Goal: Task Accomplishment & Management: Manage account settings

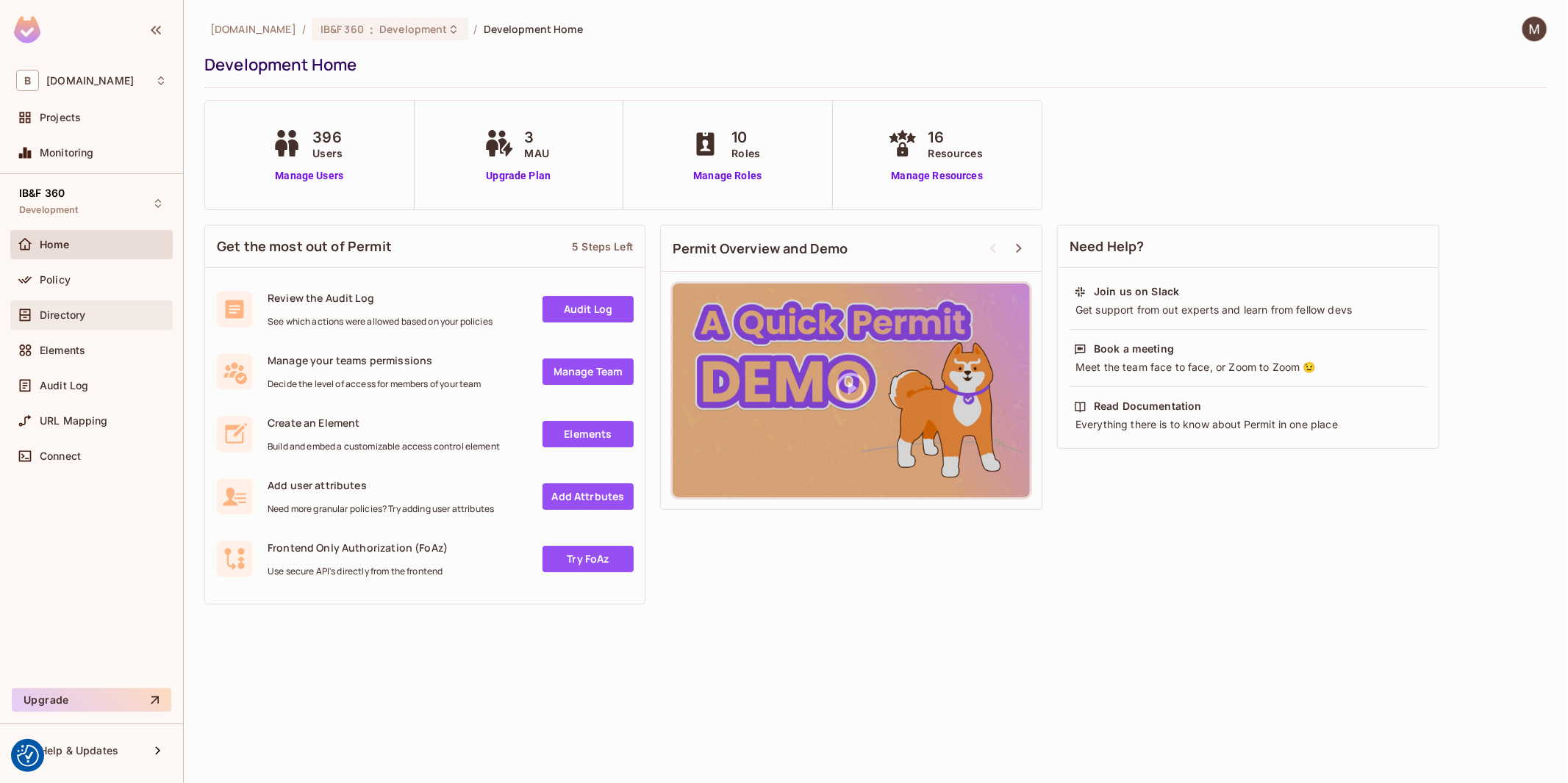
click at [65, 317] on span "Directory" at bounding box center [62, 315] width 46 height 12
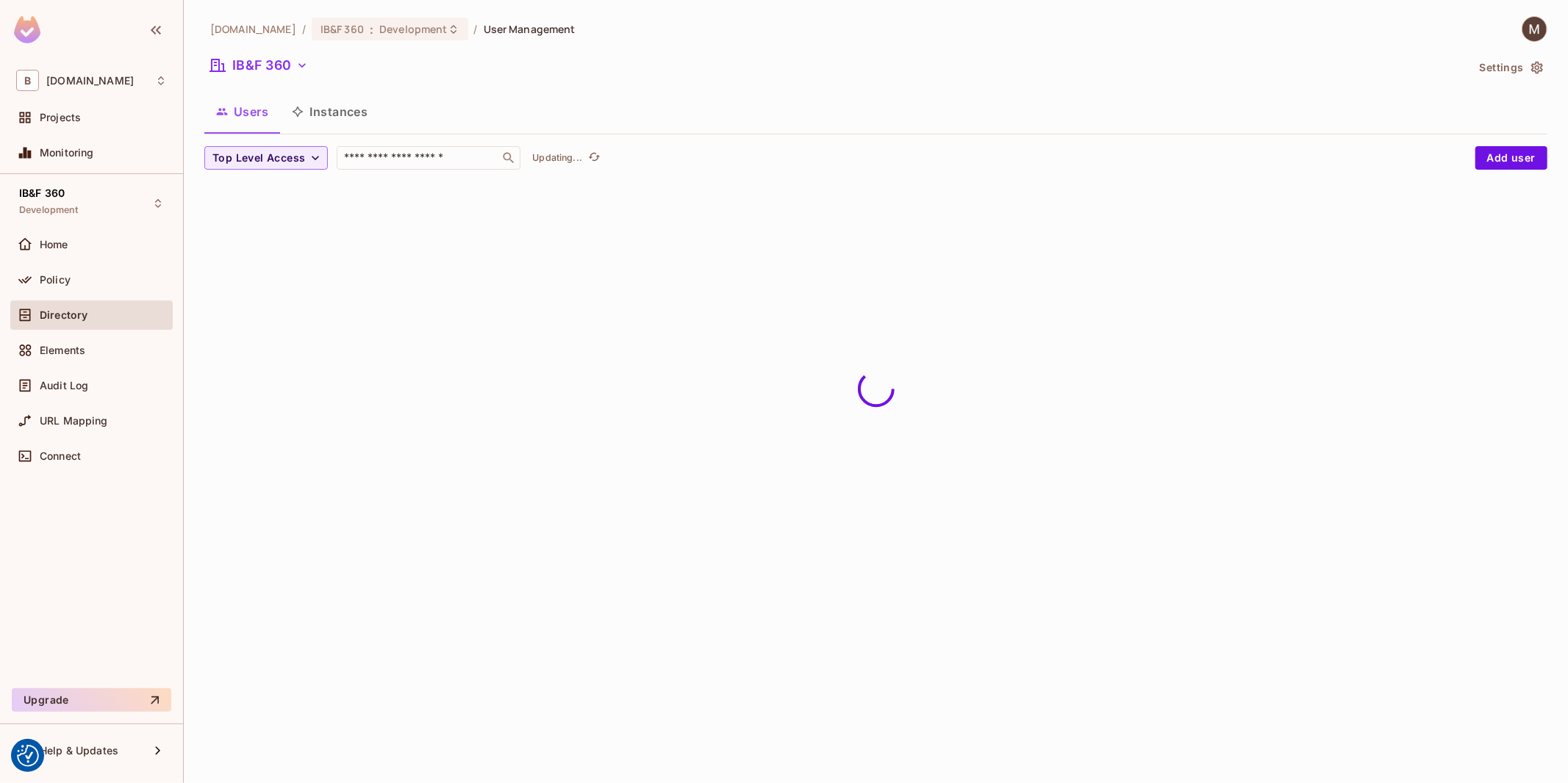
click at [404, 41] on div "[DOMAIN_NAME] / IB&F 360 : Development / User Management" at bounding box center [390, 29] width 371 height 26
click at [401, 28] on span "Development" at bounding box center [412, 29] width 68 height 14
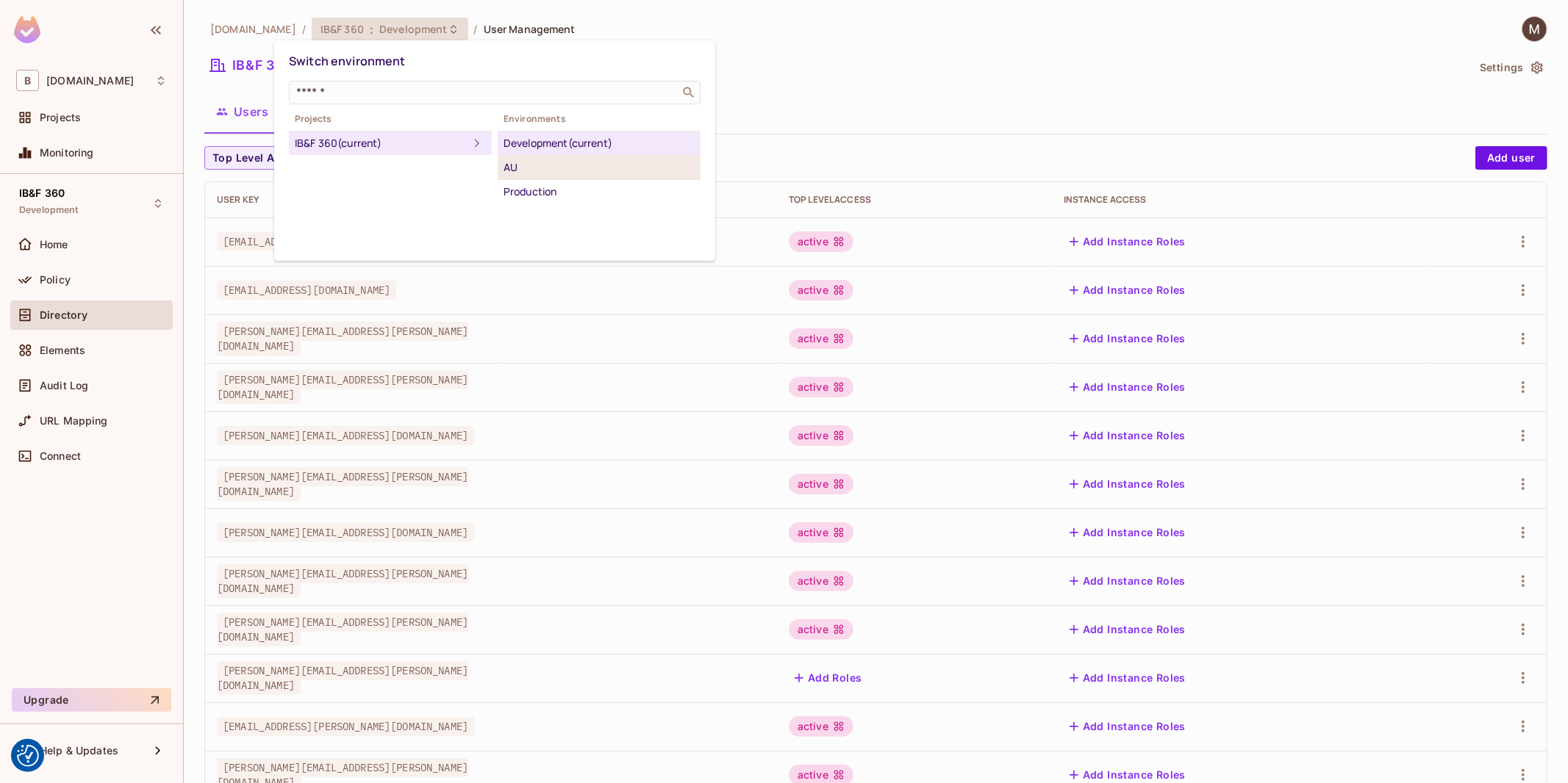
click at [567, 165] on div "AU" at bounding box center [599, 167] width 191 height 18
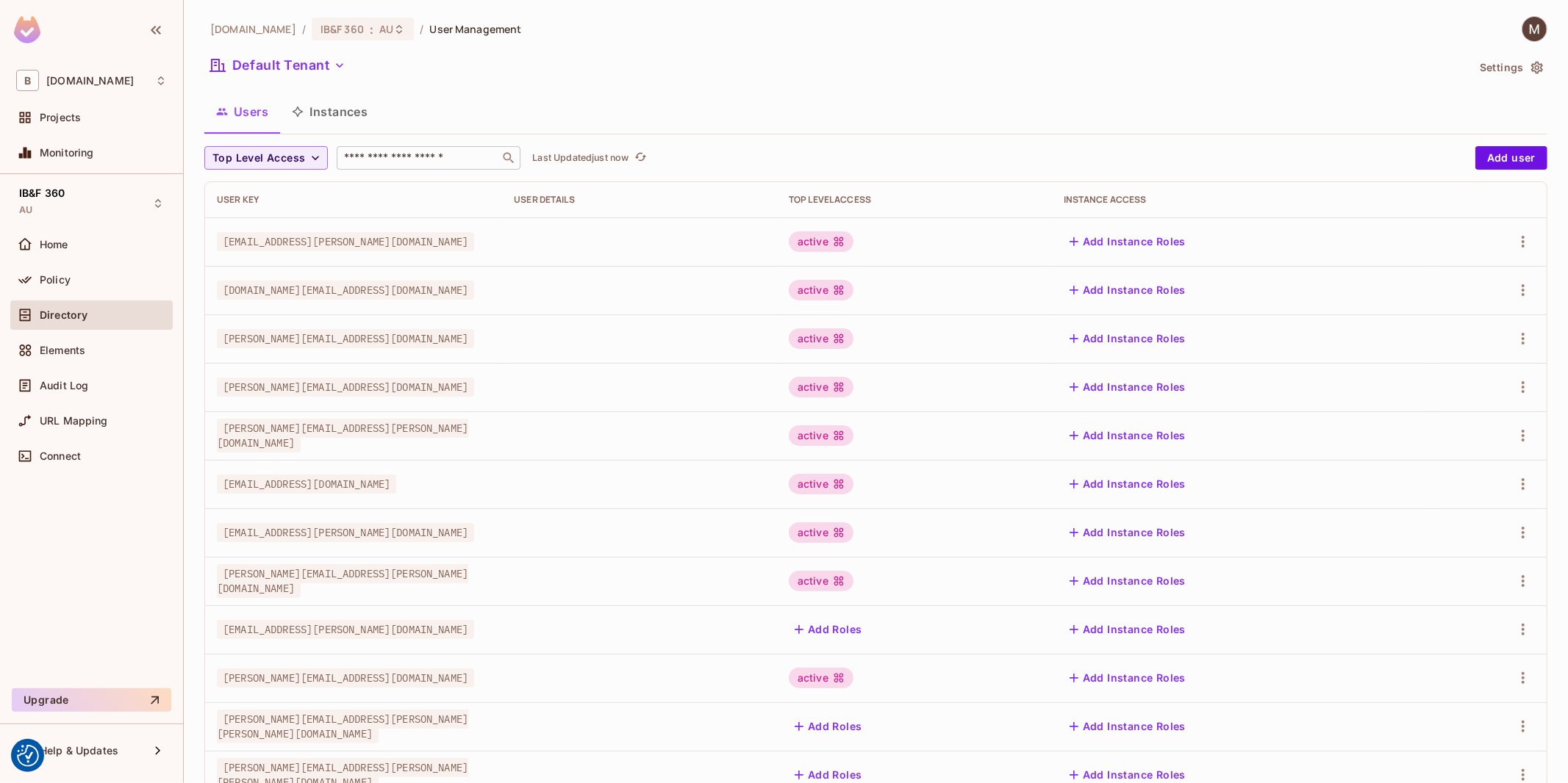
click at [464, 157] on input "text" at bounding box center [418, 158] width 154 height 14
type input "*"
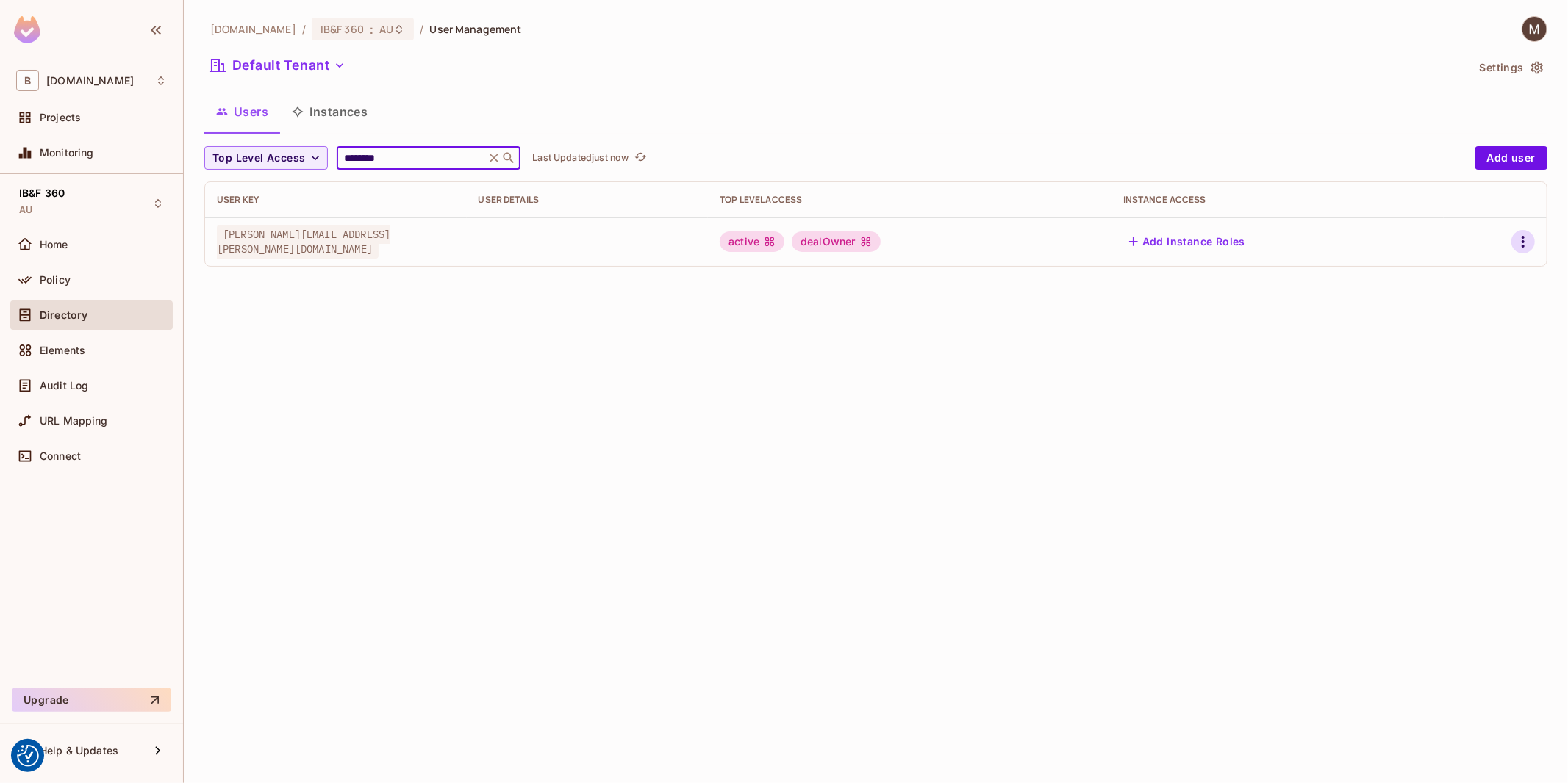
type input "********"
click at [1518, 246] on icon "button" at bounding box center [1523, 242] width 18 height 18
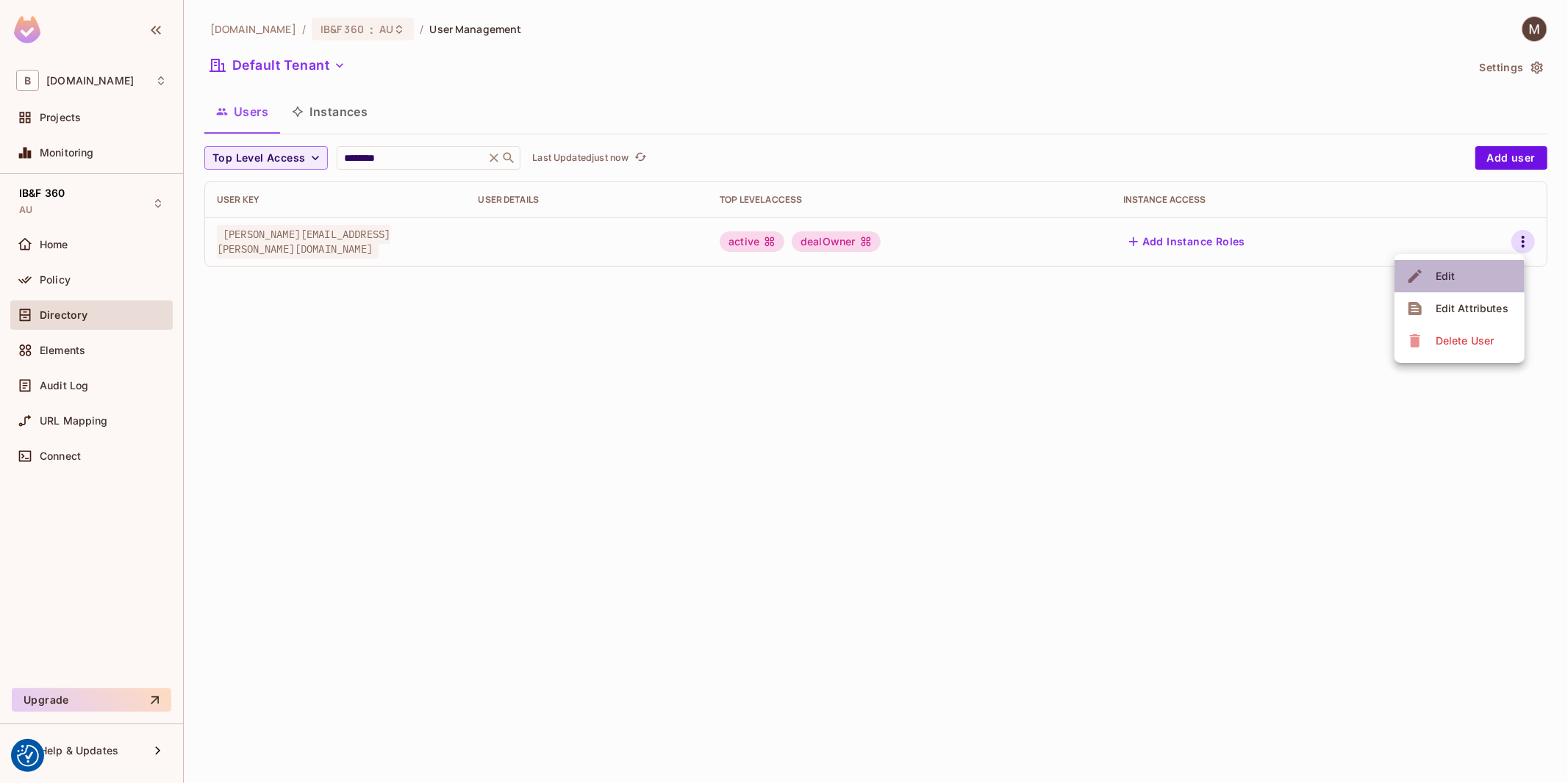
click at [1446, 278] on div "Edit" at bounding box center [1446, 276] width 20 height 14
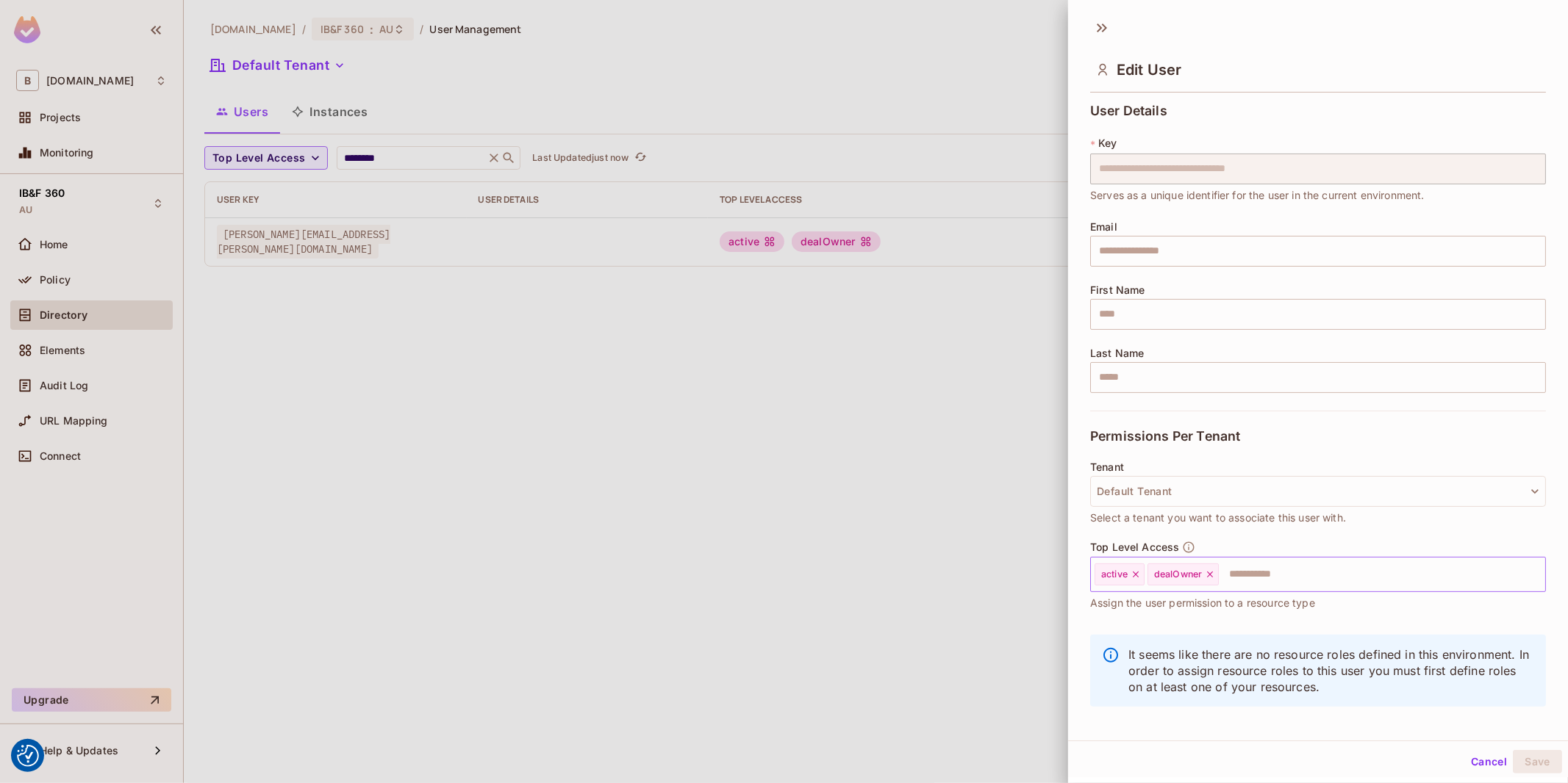
click at [1208, 572] on icon at bounding box center [1209, 574] width 10 height 10
click at [1517, 765] on button "Save" at bounding box center [1536, 762] width 50 height 23
